Goal: Task Accomplishment & Management: Complete application form

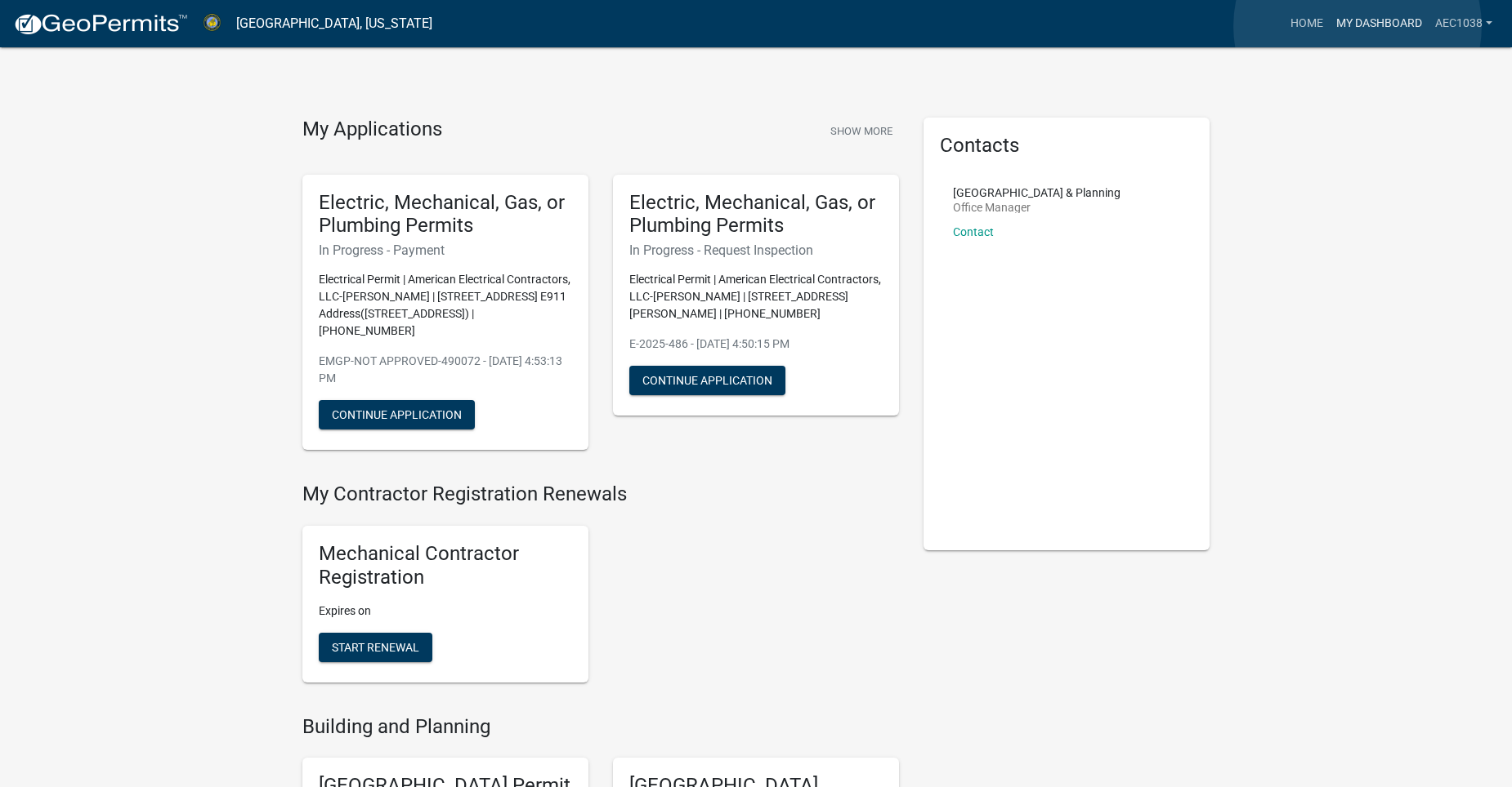
click at [1357, 26] on link "My Dashboard" at bounding box center [1379, 23] width 99 height 31
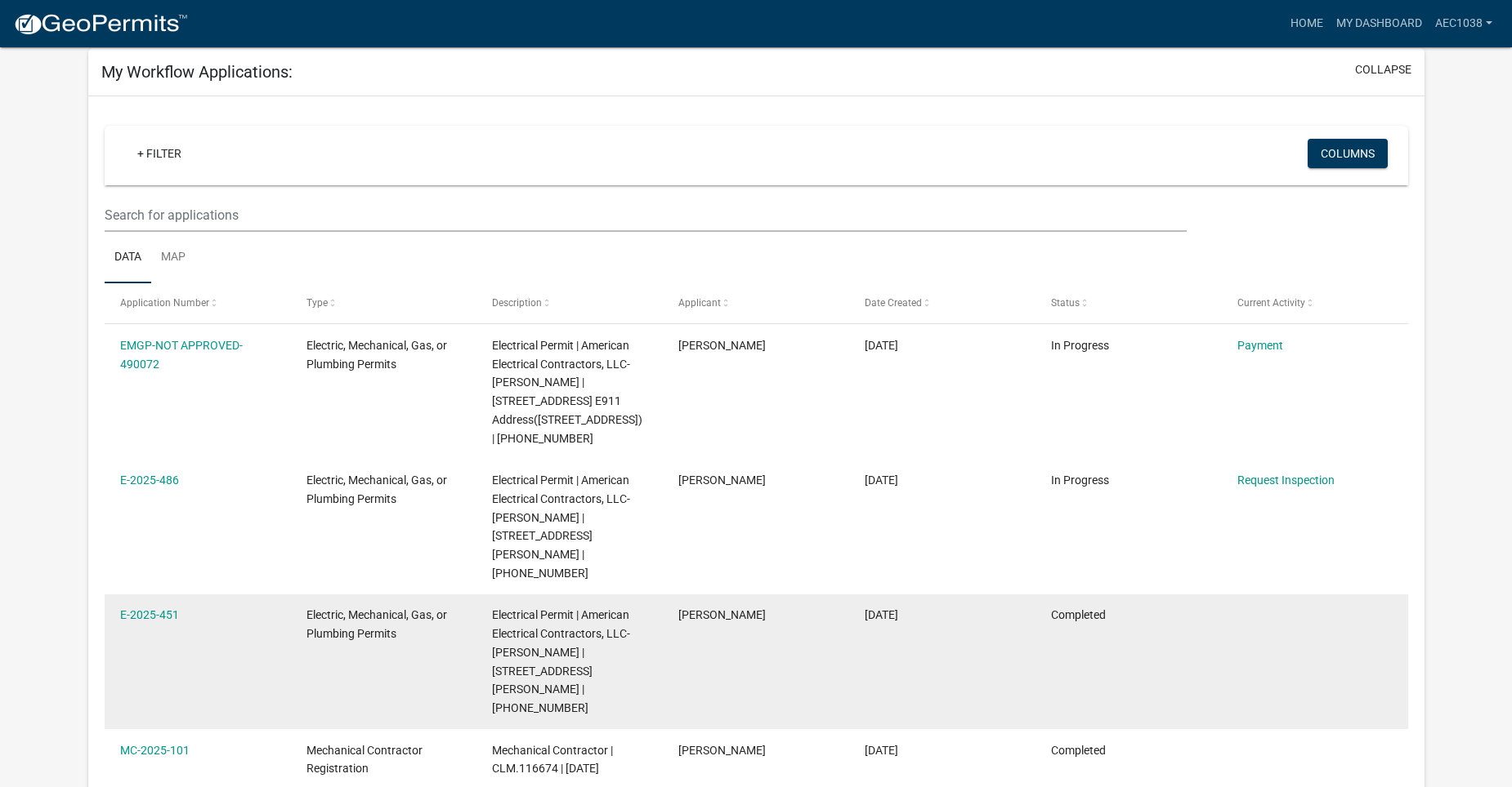
scroll to position [82, 0]
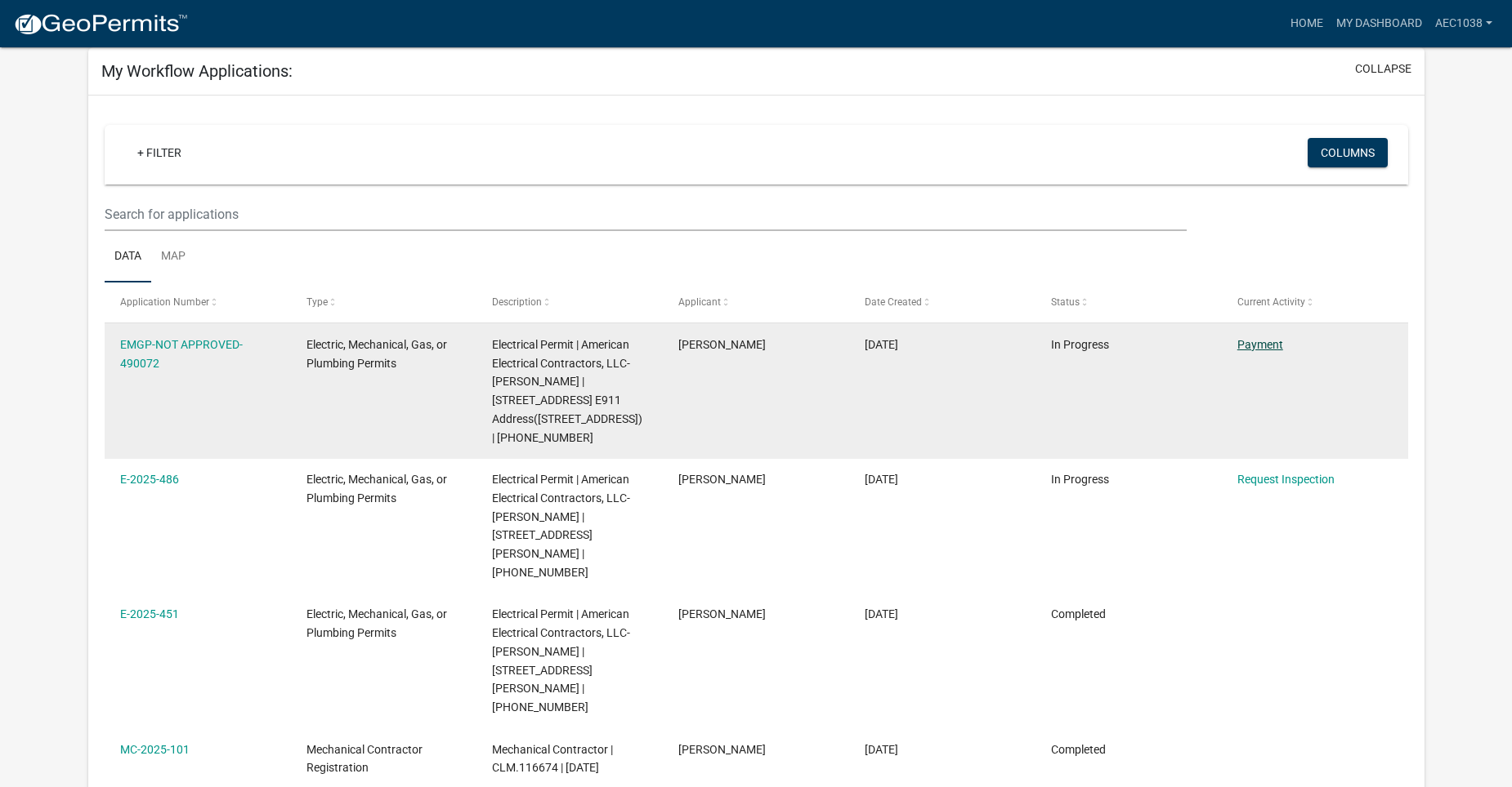
click at [1247, 344] on link "Payment" at bounding box center [1259, 344] width 46 height 13
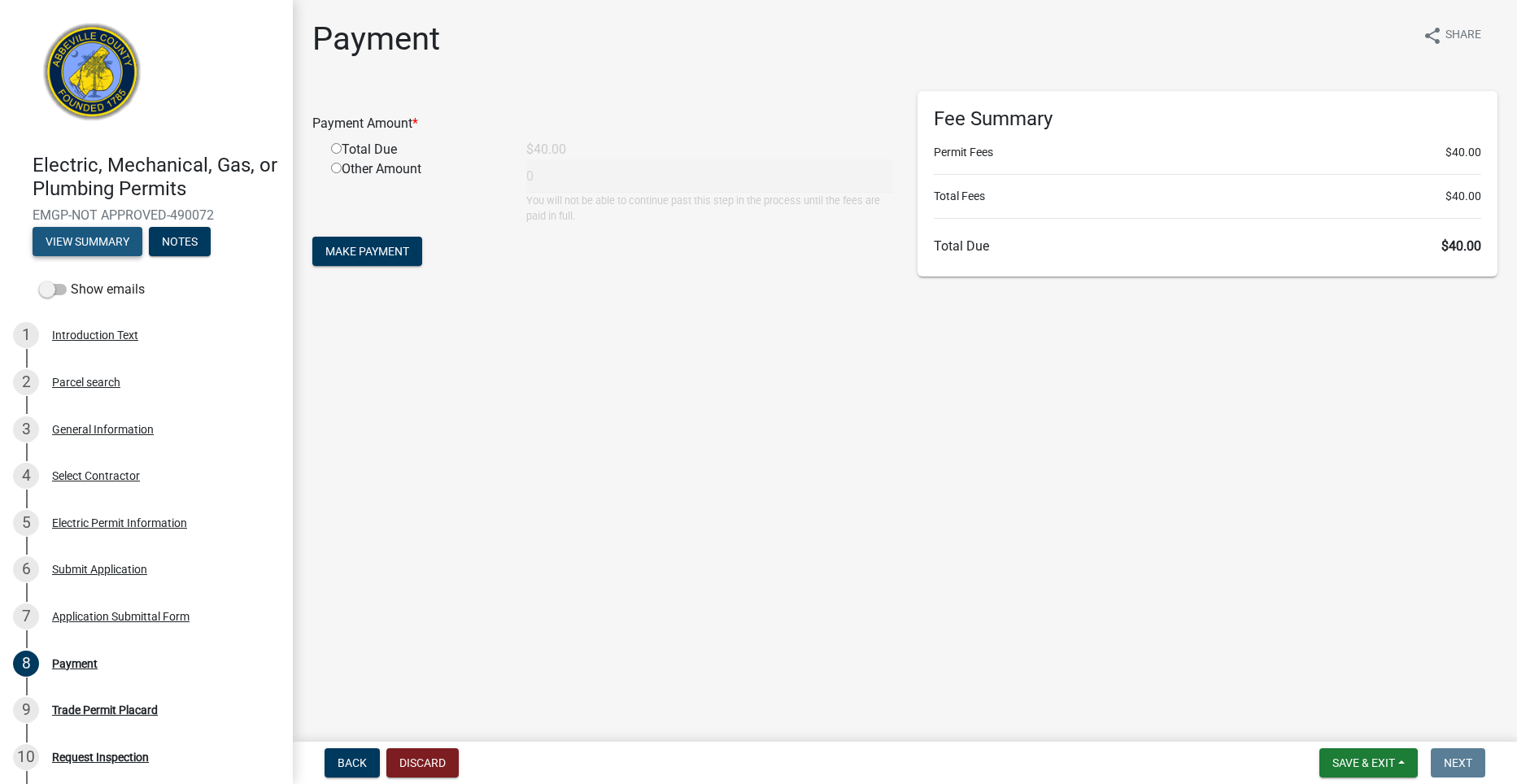
click at [91, 239] on button "View Summary" at bounding box center [87, 242] width 110 height 30
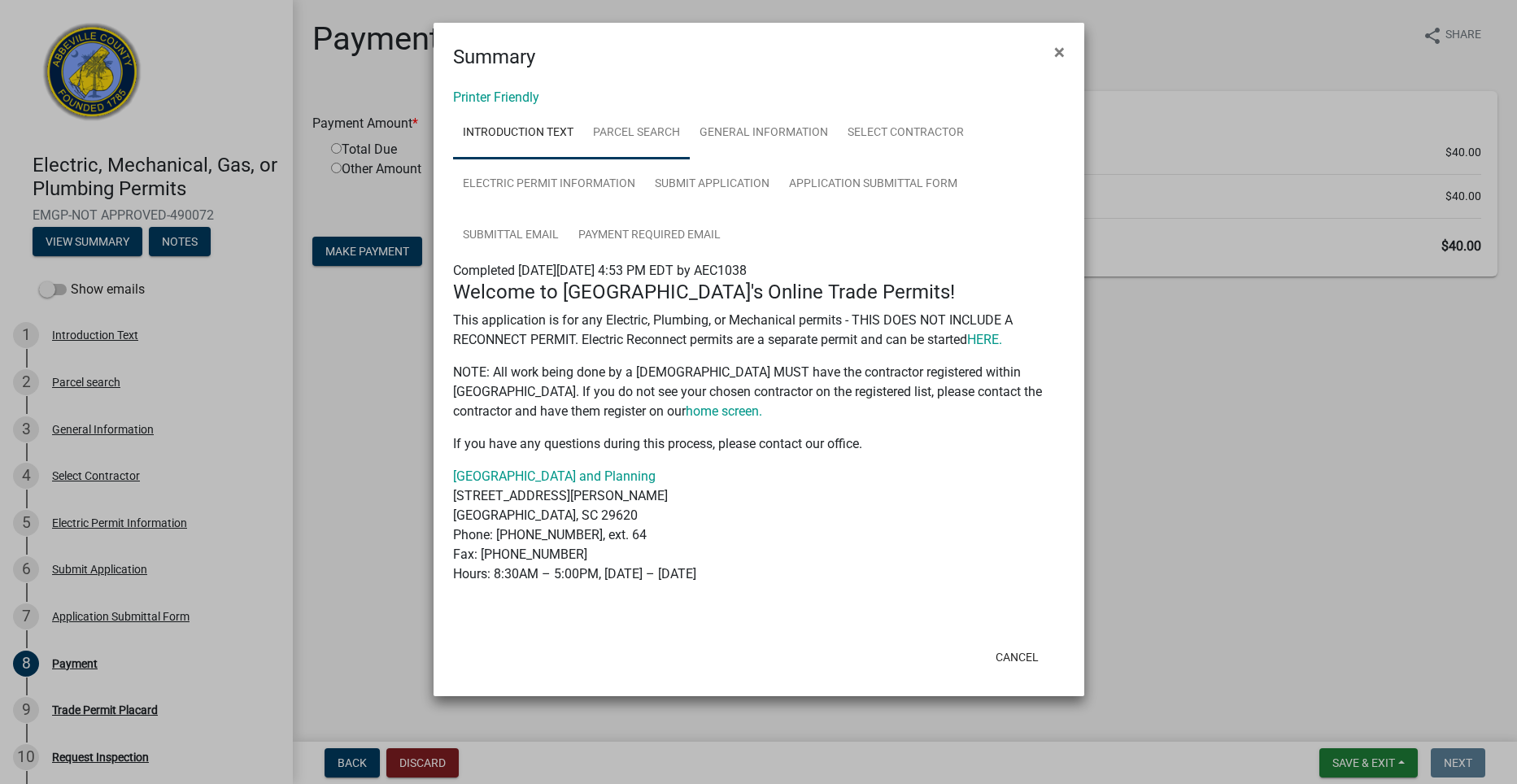
click at [633, 128] on link "Parcel search" at bounding box center [636, 133] width 107 height 52
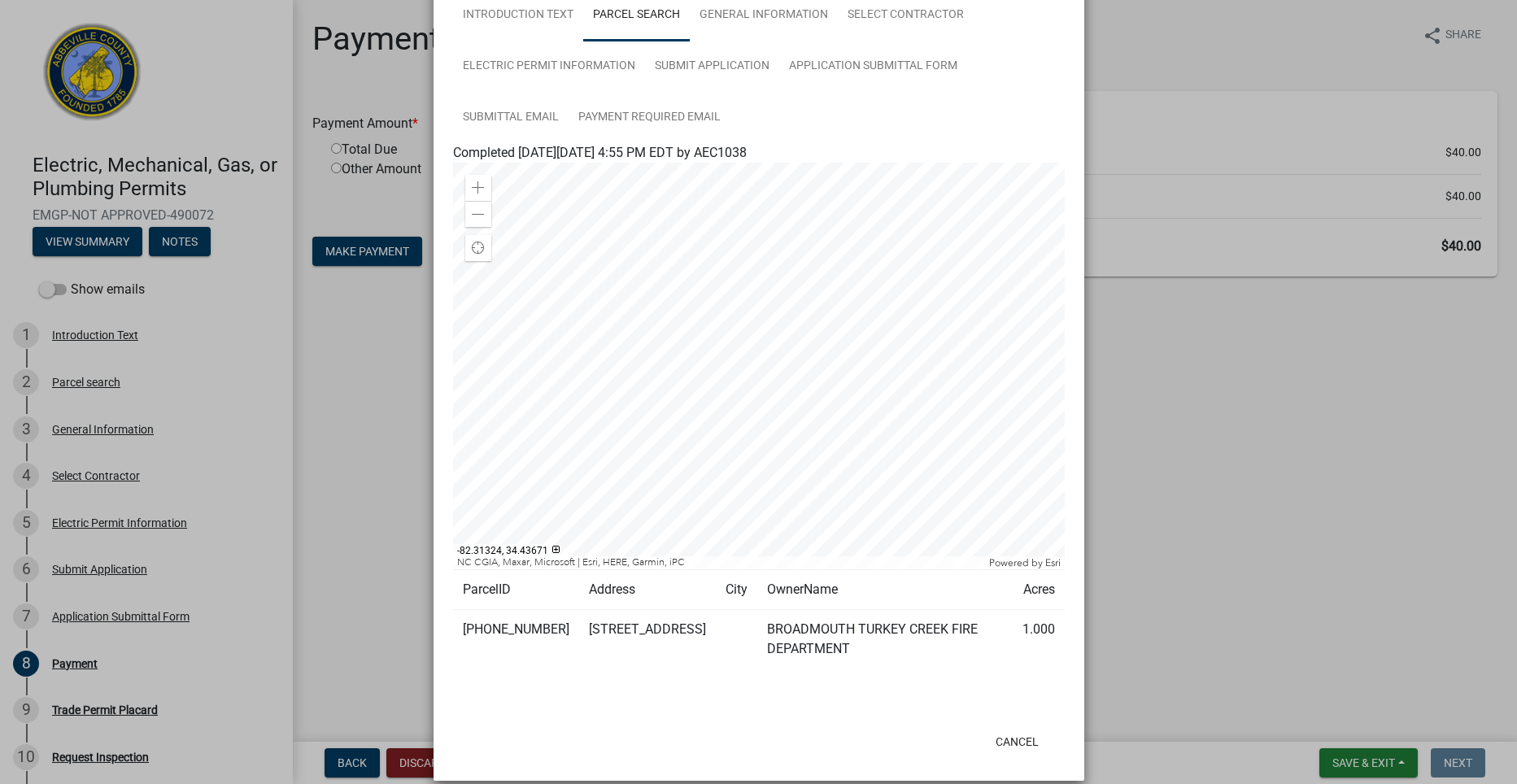
scroll to position [138, 0]
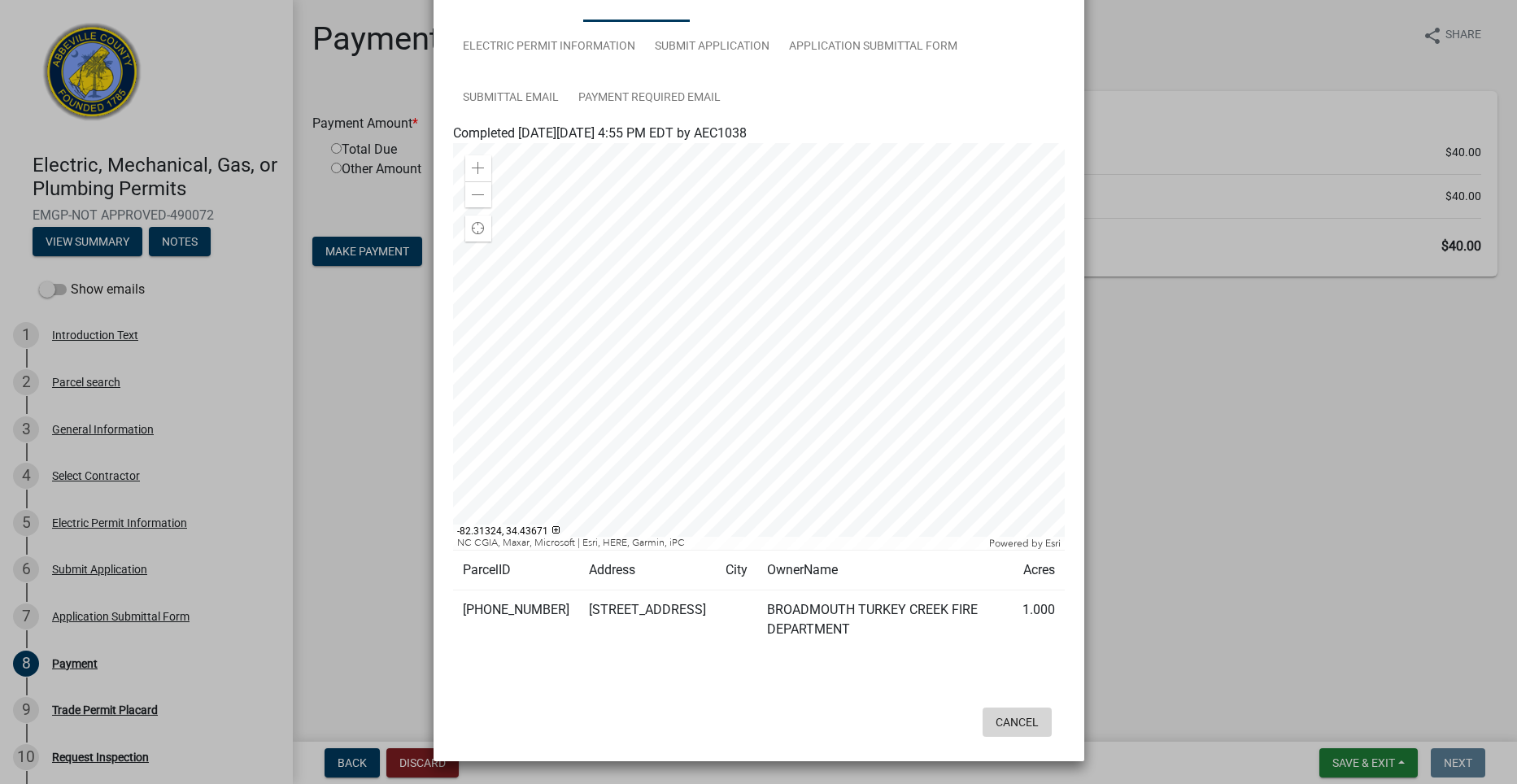
click at [1005, 721] on button "Cancel" at bounding box center [1017, 722] width 69 height 30
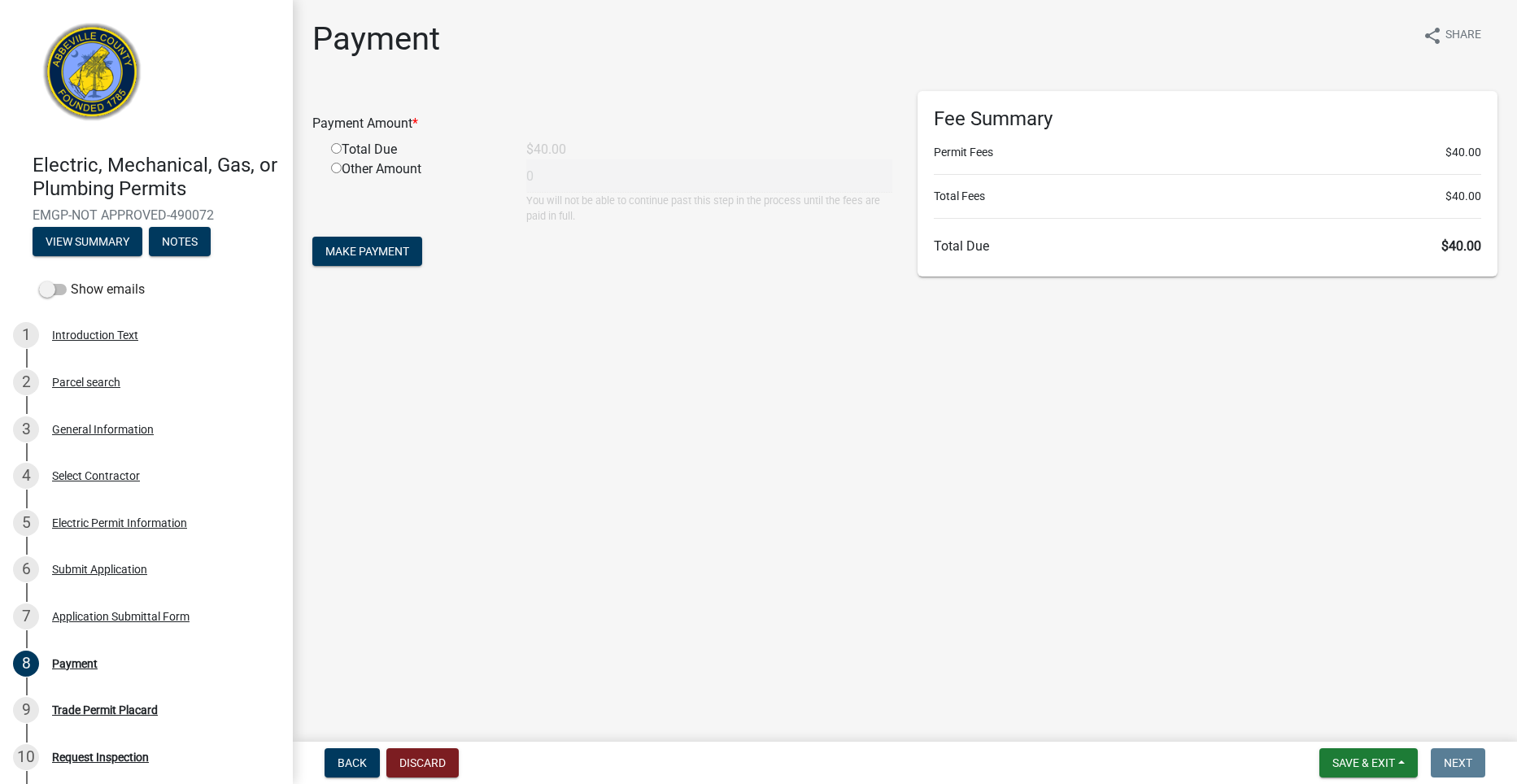
click at [333, 148] on input "radio" at bounding box center [337, 149] width 11 height 11
radio input "true"
type input "40"
click at [362, 260] on button "Make Payment" at bounding box center [367, 251] width 110 height 30
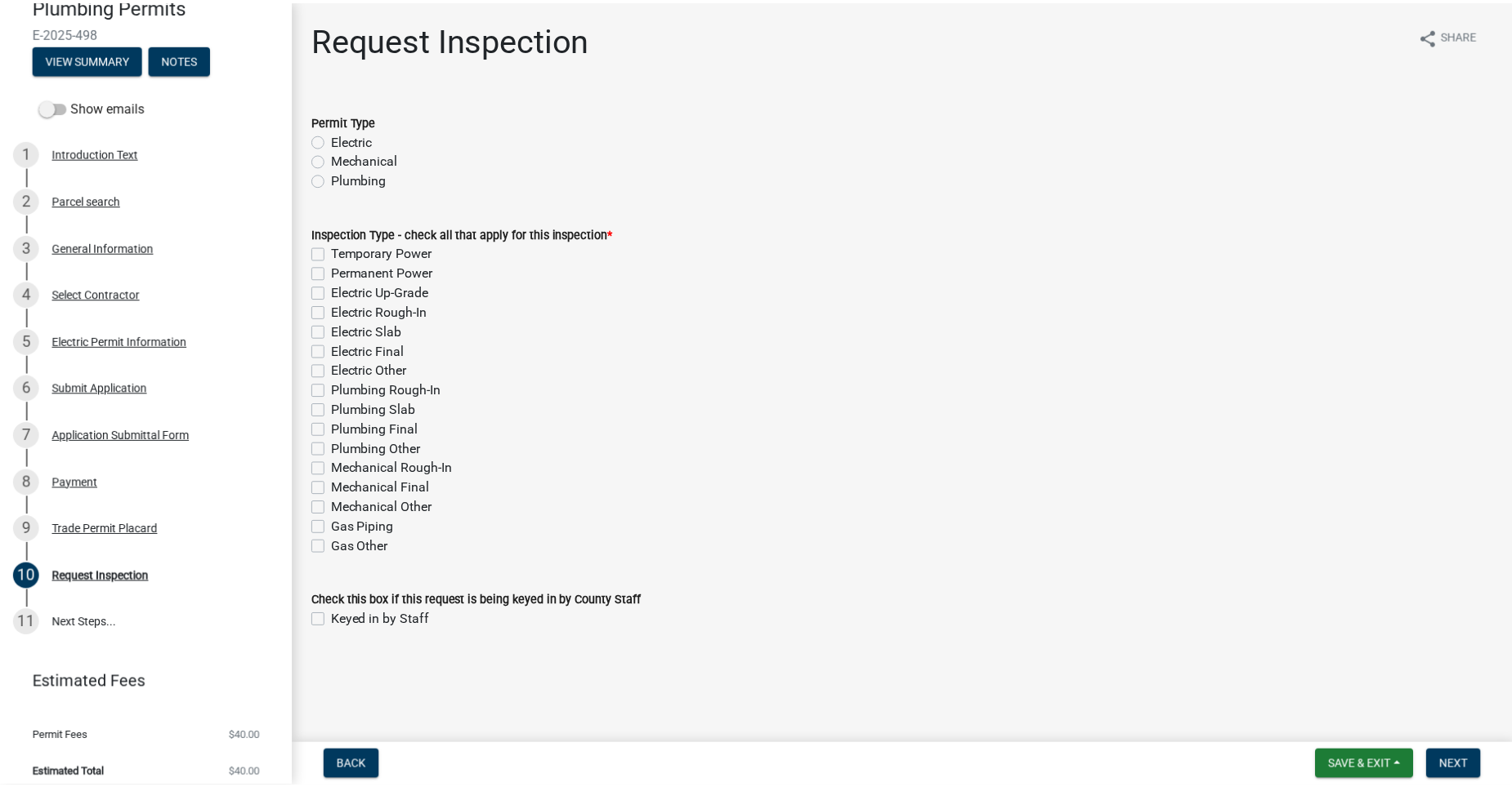
scroll to position [195, 0]
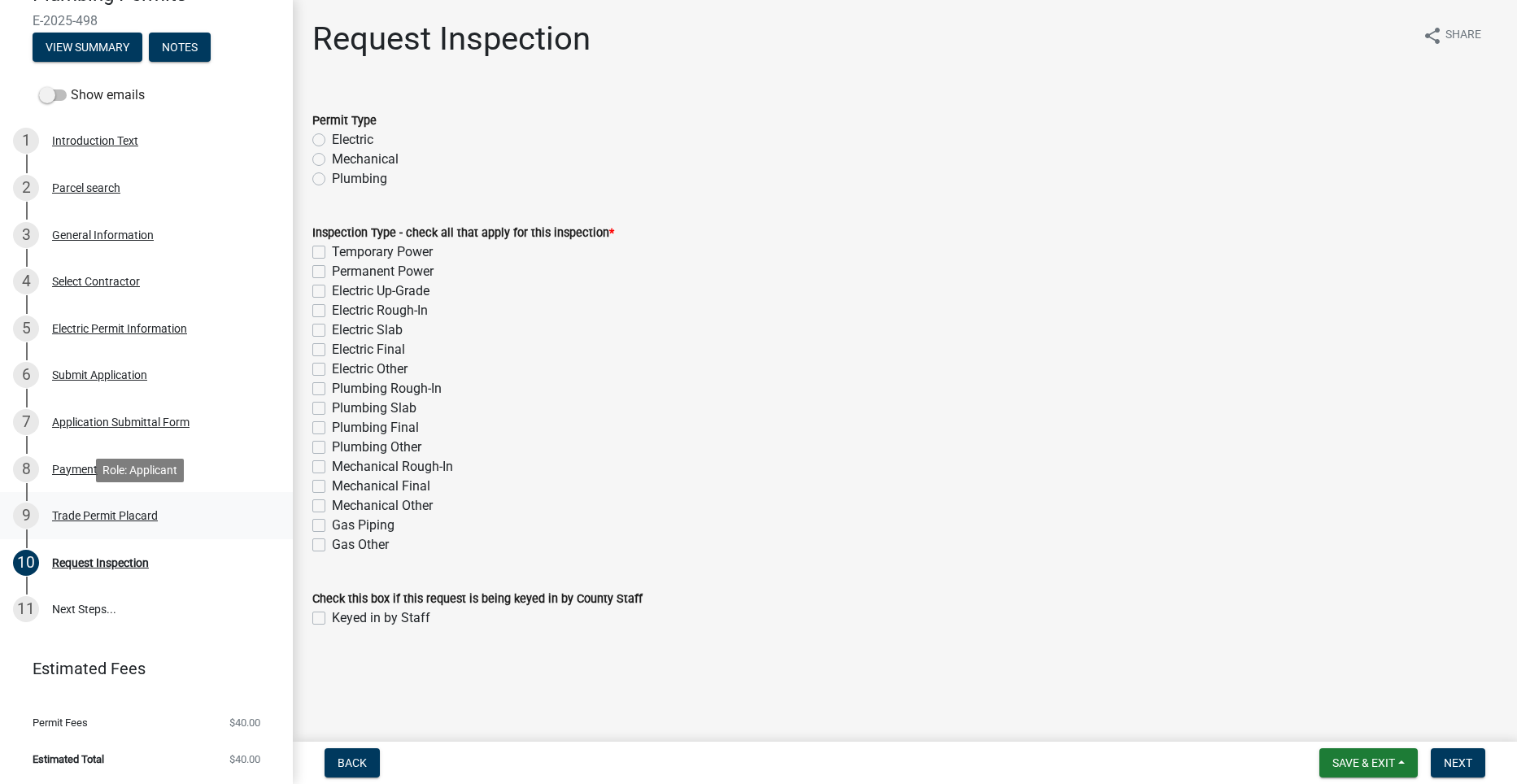
click at [98, 510] on div "Trade Permit Placard" at bounding box center [105, 516] width 106 height 12
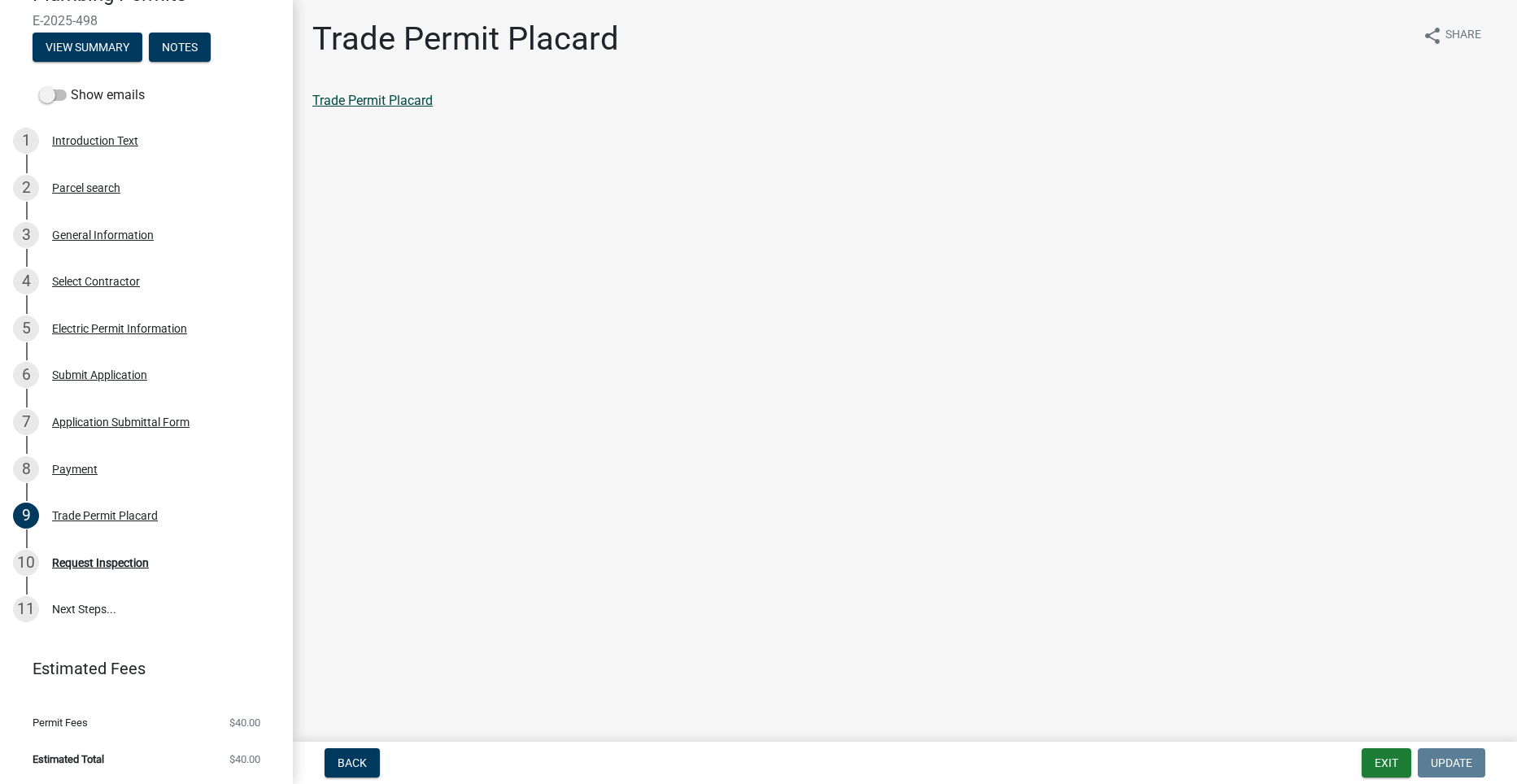
click at [391, 98] on link "Trade Permit Placard" at bounding box center [372, 100] width 121 height 15
click at [1369, 764] on button "Exit" at bounding box center [1386, 763] width 49 height 30
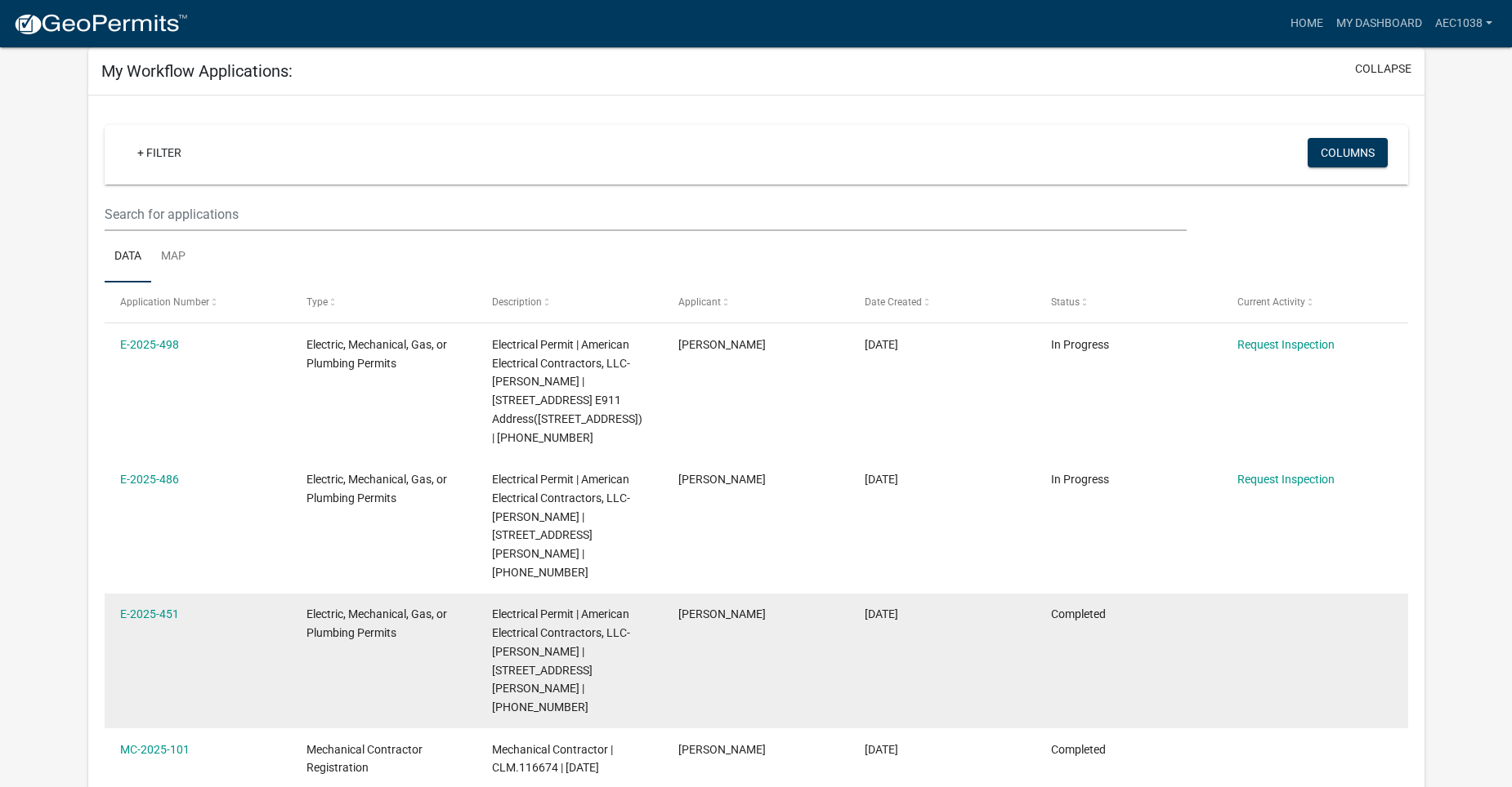
scroll to position [164, 0]
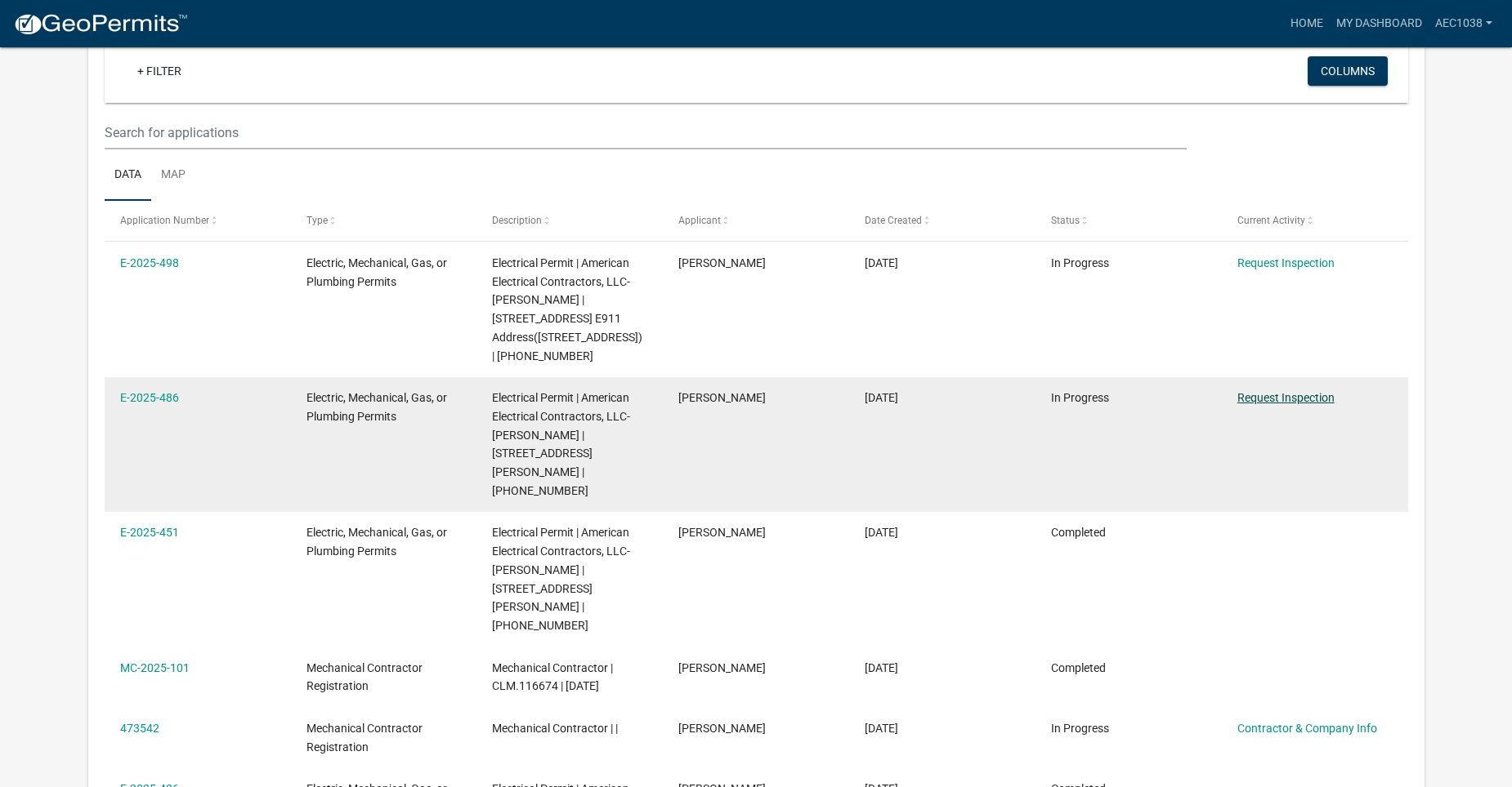
click at [1269, 391] on link "Request Inspection" at bounding box center [1285, 397] width 97 height 13
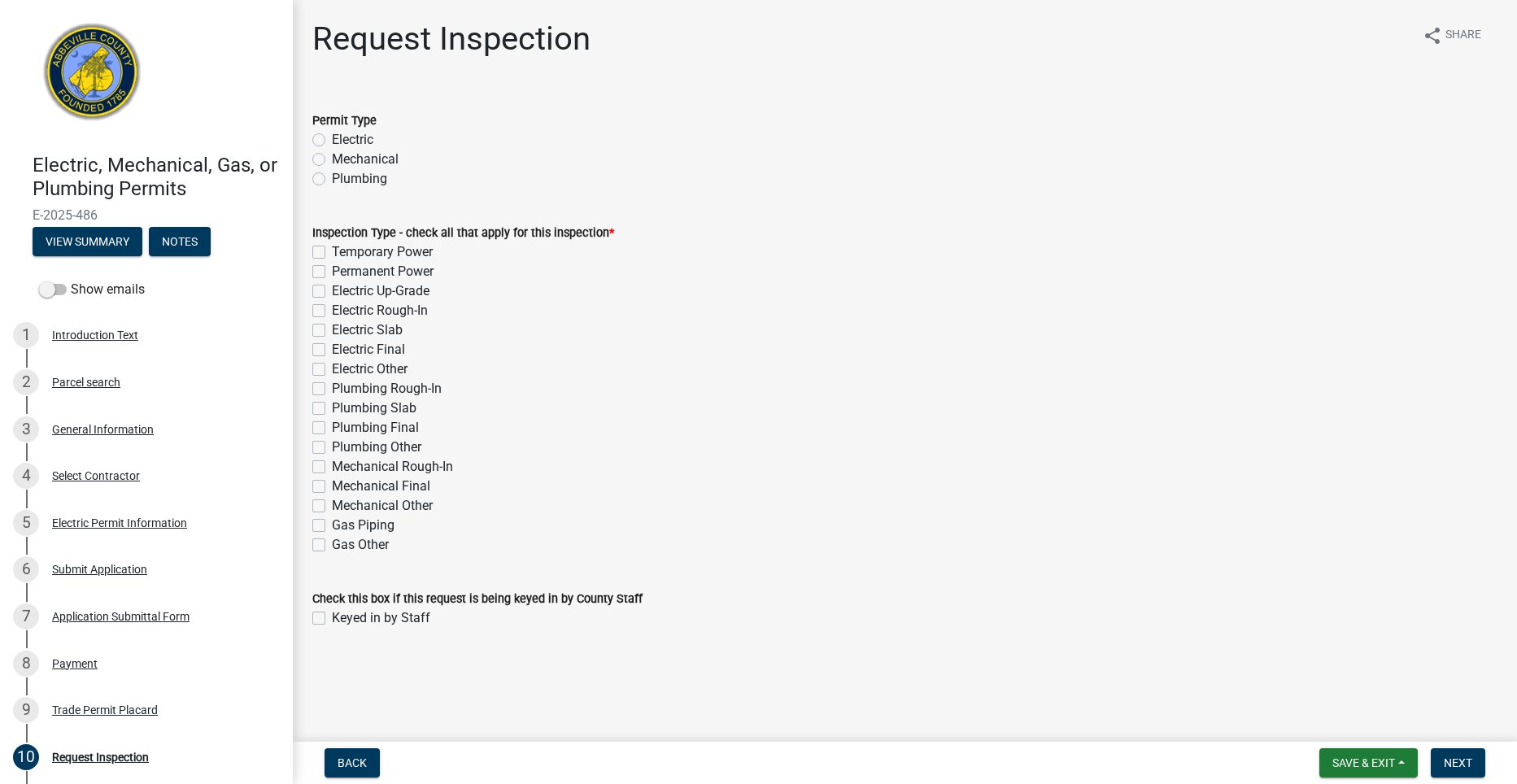
click at [332, 139] on label "Electric" at bounding box center [353, 140] width 41 height 20
click at [332, 139] on input "Electric" at bounding box center [337, 135] width 11 height 11
radio input "true"
click at [332, 266] on label "Permanent Power" at bounding box center [383, 272] width 102 height 20
click at [332, 266] on input "Permanent Power" at bounding box center [337, 268] width 11 height 11
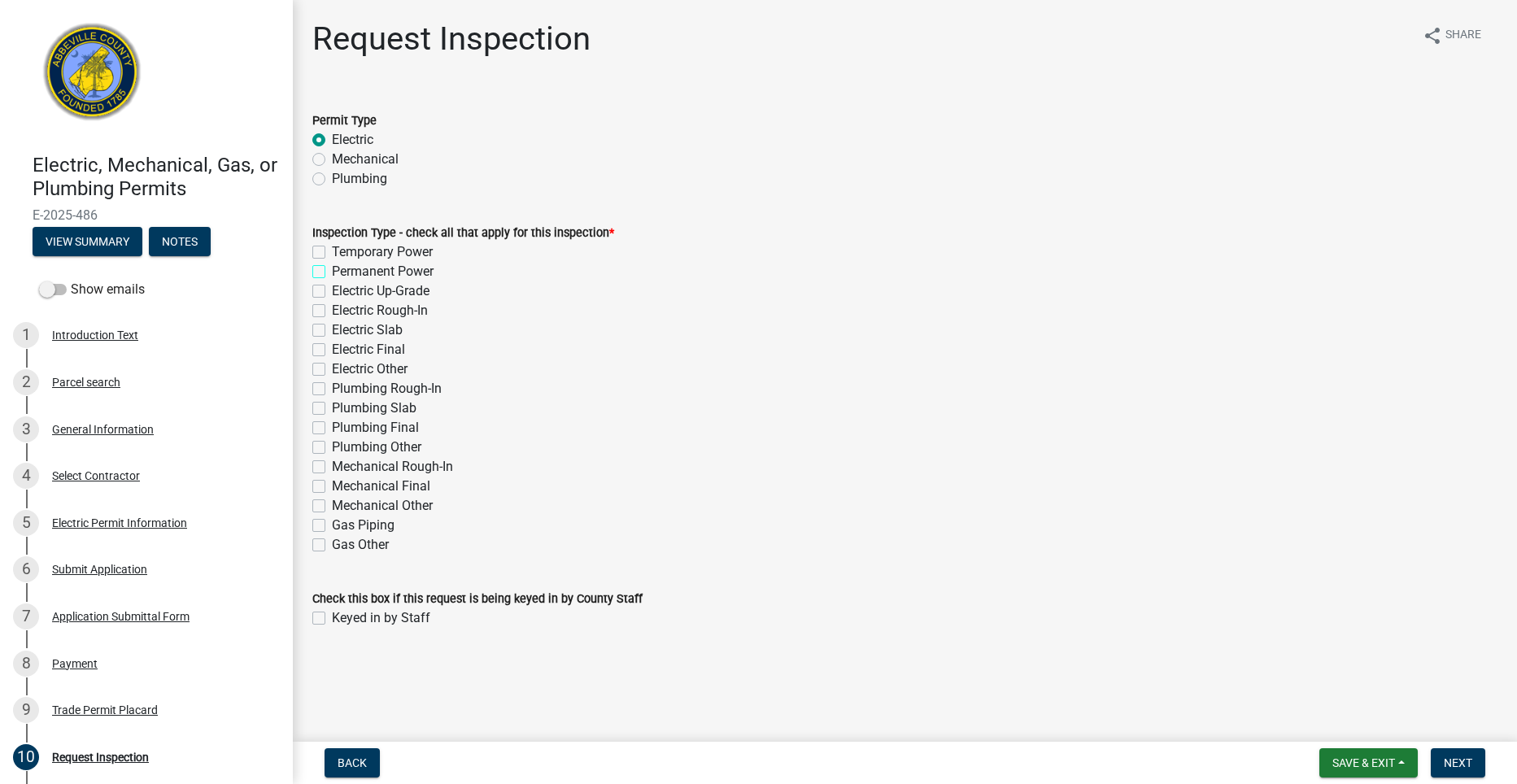
checkbox input "true"
checkbox input "false"
checkbox input "true"
checkbox input "false"
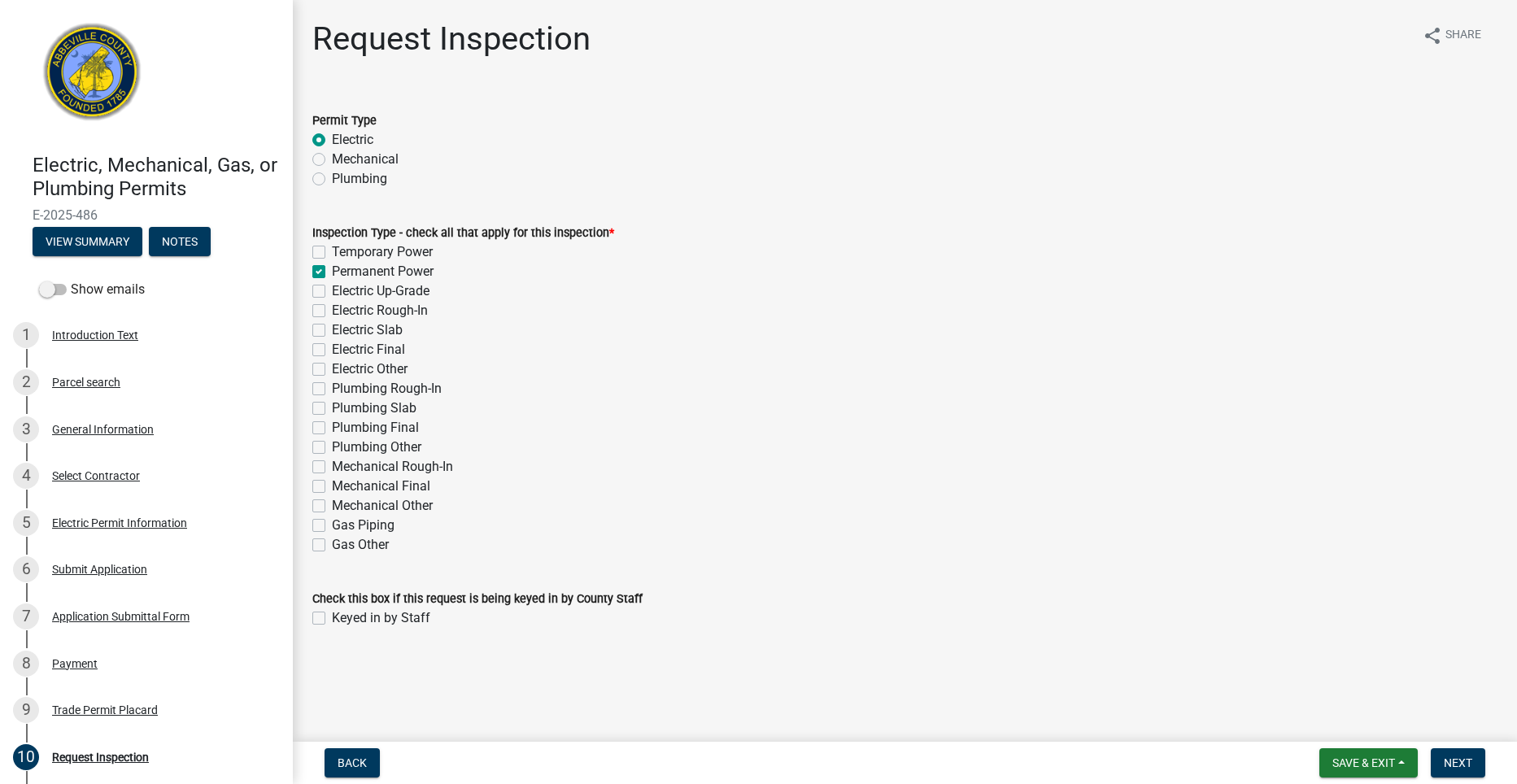
checkbox input "false"
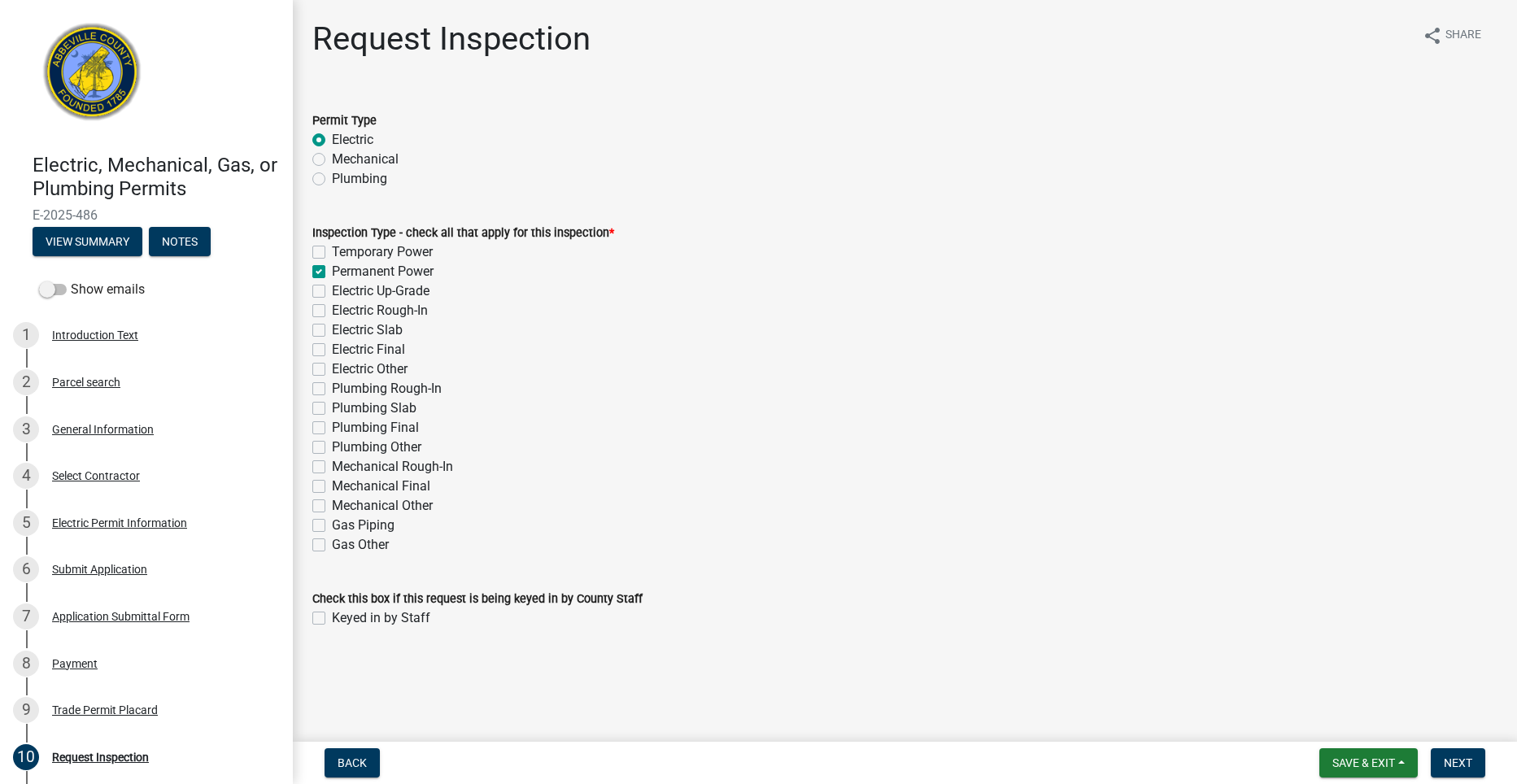
checkbox input "false"
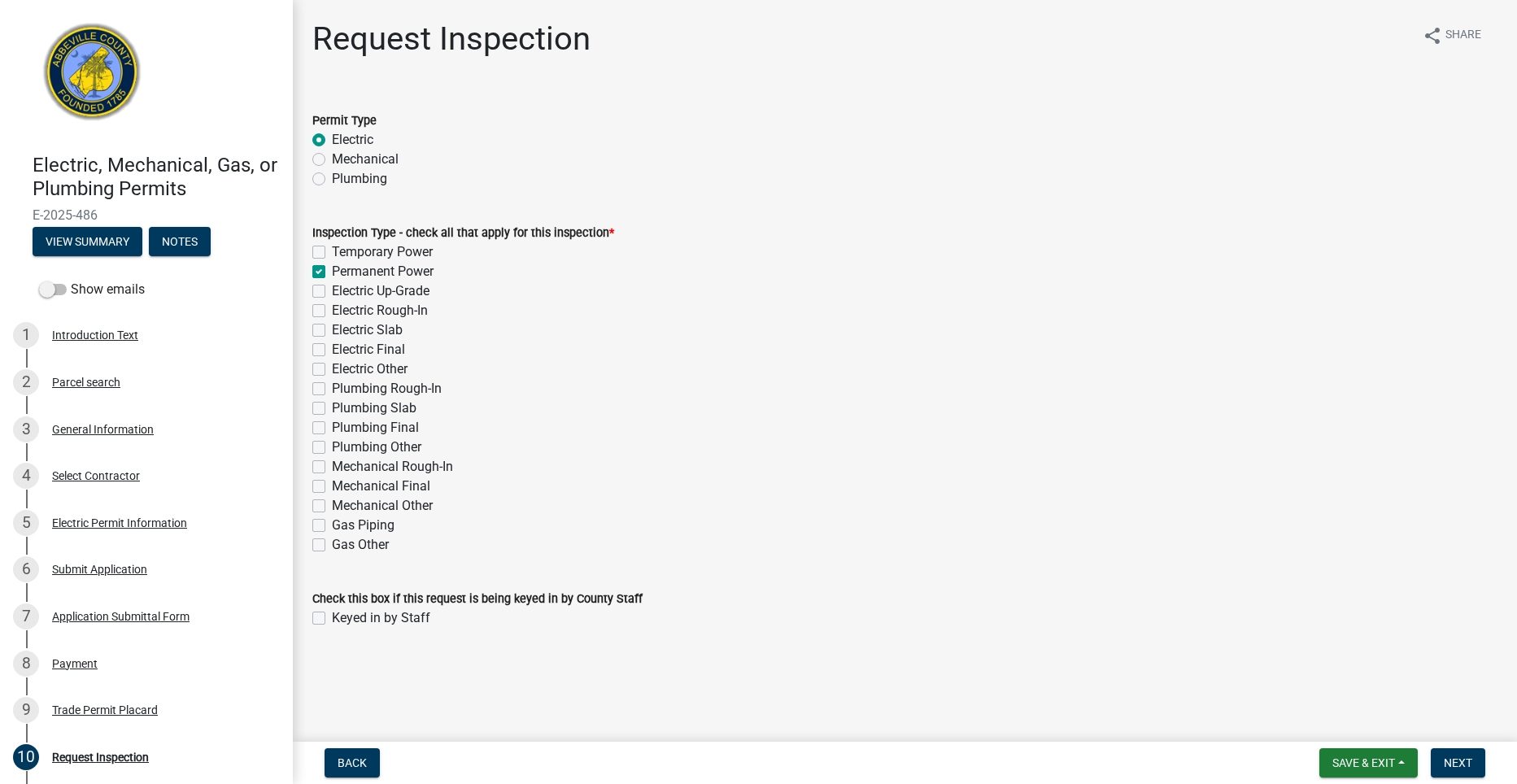
checkbox input "false"
click at [1452, 765] on span "Next" at bounding box center [1458, 763] width 29 height 13
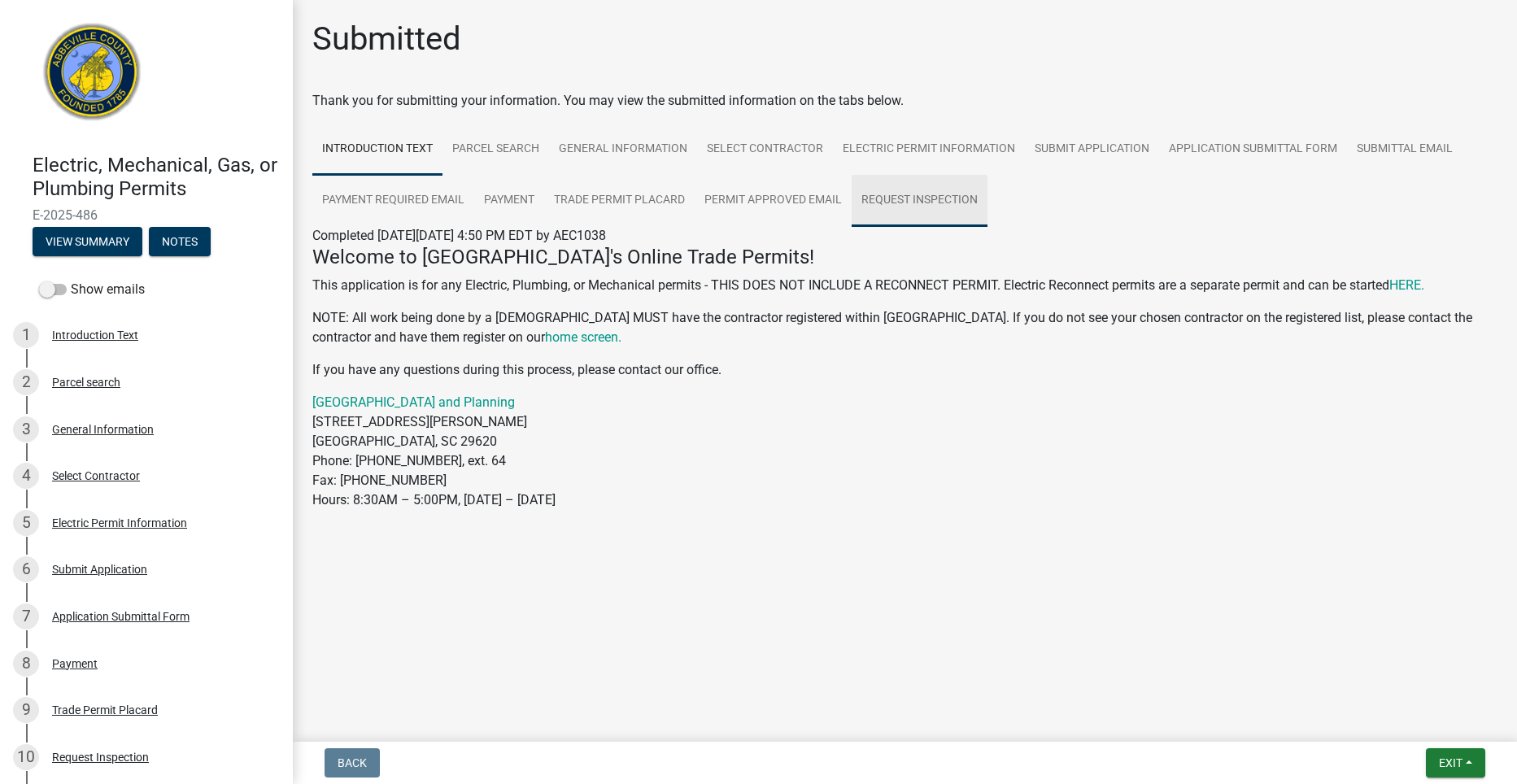
click at [912, 203] on link "Request Inspection" at bounding box center [920, 200] width 136 height 52
